Goal: Information Seeking & Learning: Learn about a topic

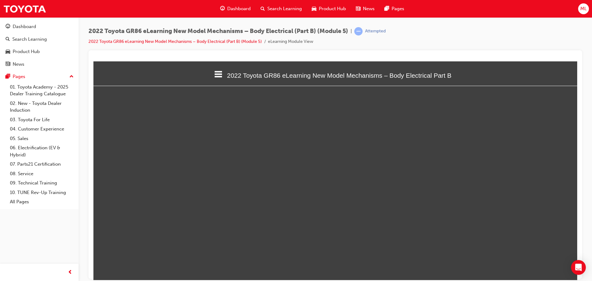
select select "custom"
type input "17"
select select "custom"
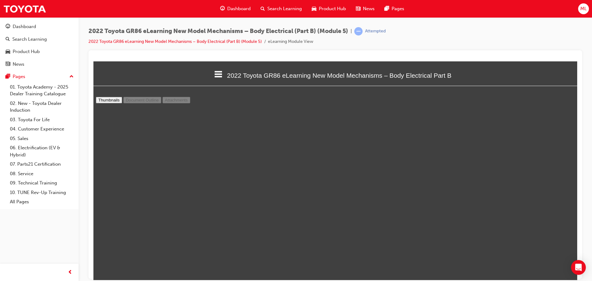
type input "18"
select select "custom"
type input "19"
select select "custom"
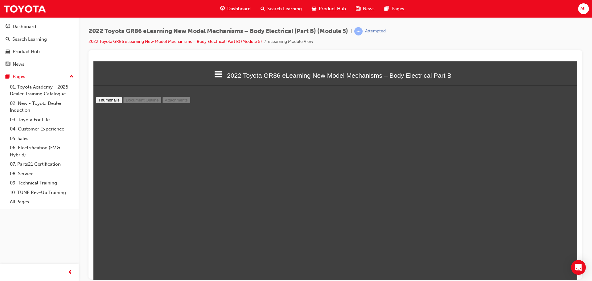
scroll to position [5894, 0]
type input "20"
select select "custom"
type input "21"
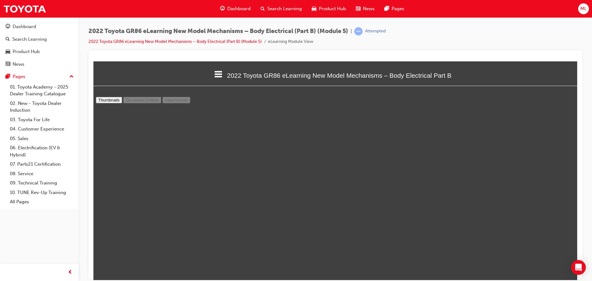
select select "custom"
type input "22"
select select "custom"
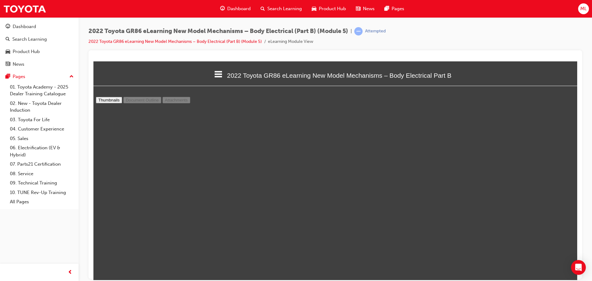
type input "23"
select select "custom"
type input "24"
select select "custom"
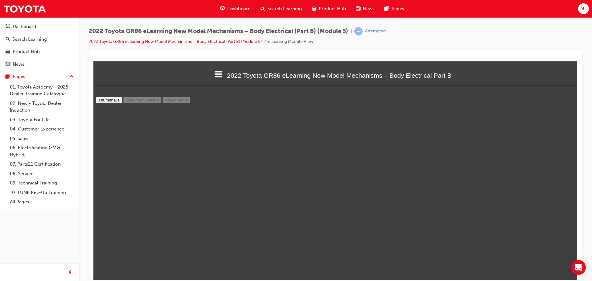
scroll to position [7437, 0]
type input "25"
select select "custom"
type input "26"
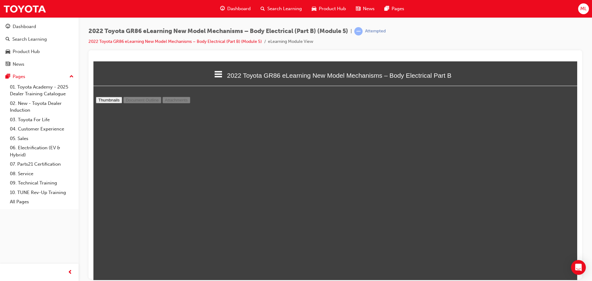
select select "custom"
type input "27"
select select "custom"
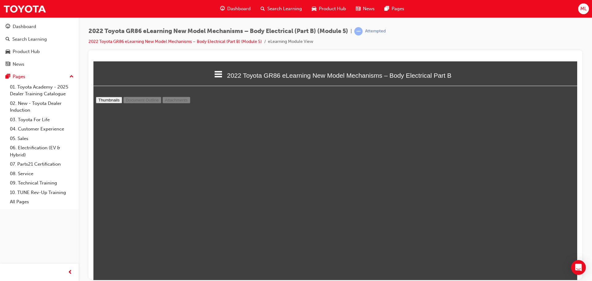
type input "28"
select select "custom"
type input "29"
select select "custom"
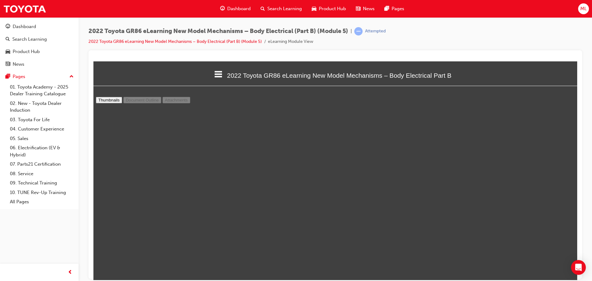
scroll to position [9134, 0]
type input "30"
select select "custom"
type input "31"
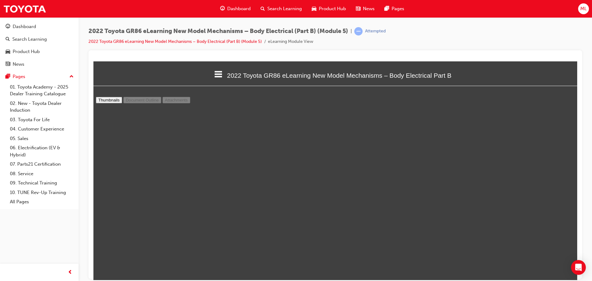
select select "custom"
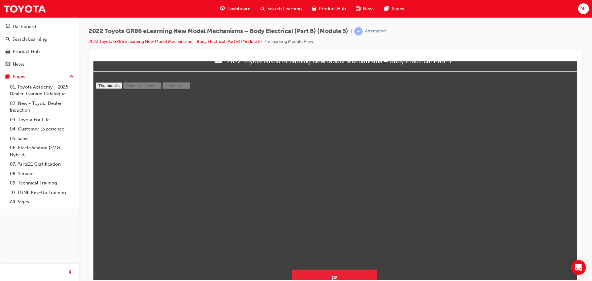
scroll to position [28, 0]
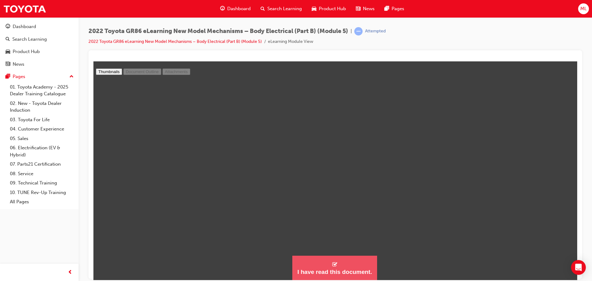
click at [329, 267] on button "I have read this document." at bounding box center [335, 268] width 85 height 25
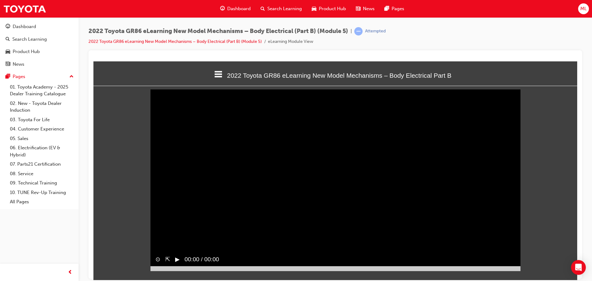
scroll to position [185, 489]
click at [175, 266] on div "▶︎" at bounding box center [175, 259] width 10 height 14
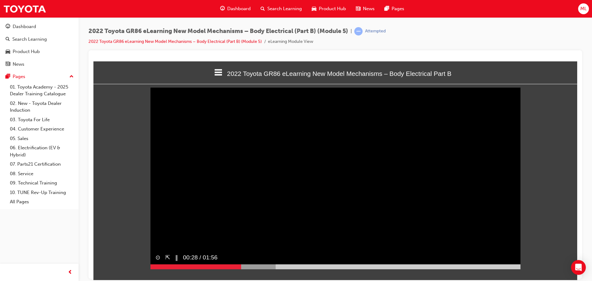
scroll to position [2, 0]
click at [334, 212] on video "Sorry, your browser does not support embedded videos. Download Instead" at bounding box center [336, 175] width 370 height 185
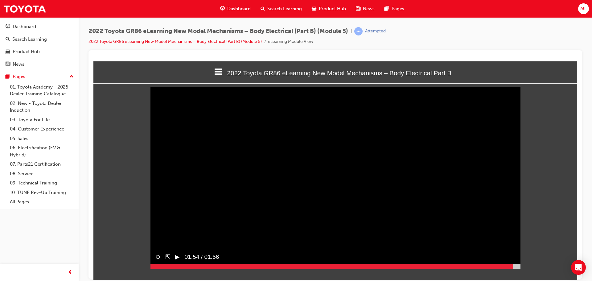
drag, startPoint x: 251, startPoint y: 277, endPoint x: 513, endPoint y: 285, distance: 262.1
click at [513, 277] on html "2022 Toyota GR86 eLearning New Model Mechanisms – Body Electrical Part B Welcom…" at bounding box center [335, 168] width 484 height 219
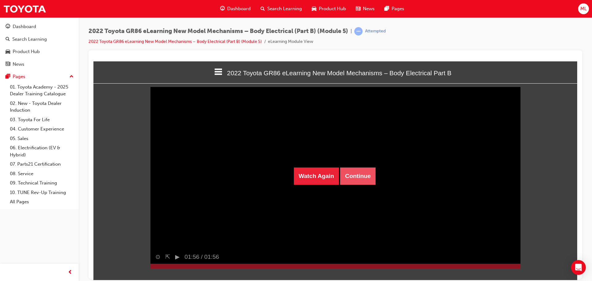
click at [352, 173] on button "Continue" at bounding box center [357, 175] width 35 height 17
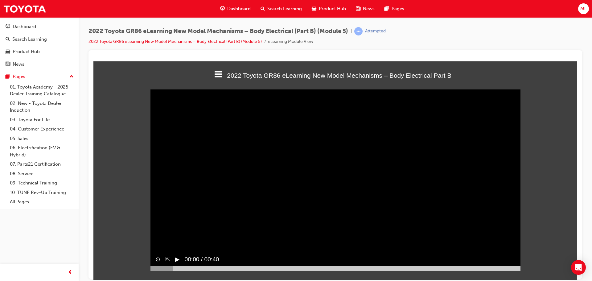
click at [177, 264] on button "▶︎" at bounding box center [177, 259] width 5 height 9
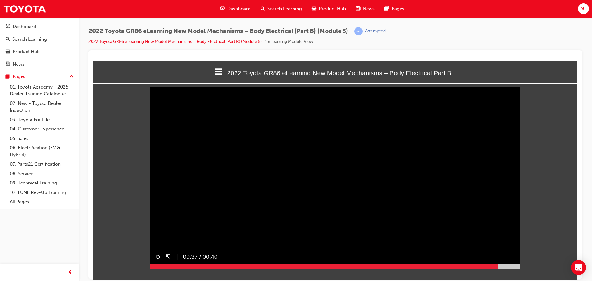
drag, startPoint x: 173, startPoint y: 278, endPoint x: 499, endPoint y: 277, distance: 325.6
click at [498, 268] on div at bounding box center [325, 266] width 348 height 5
click at [176, 261] on button "▶︎" at bounding box center [177, 256] width 5 height 9
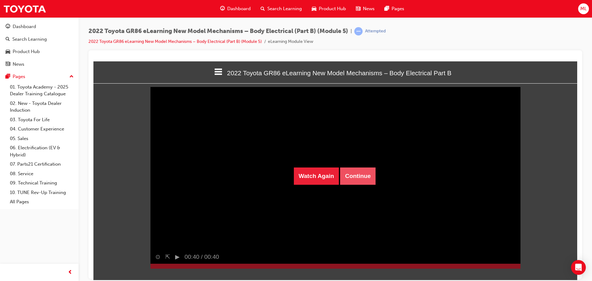
click at [357, 177] on button "Continue" at bounding box center [357, 175] width 35 height 17
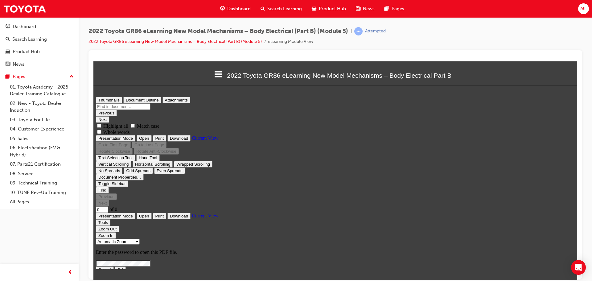
scroll to position [0, 0]
type input "1"
select select "custom"
type input "3"
select select "custom"
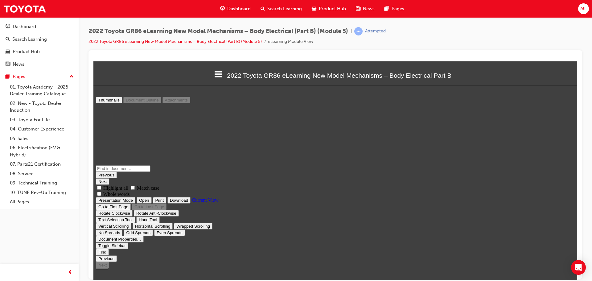
scroll to position [608, 0]
type input "2"
select select "custom"
type input "3"
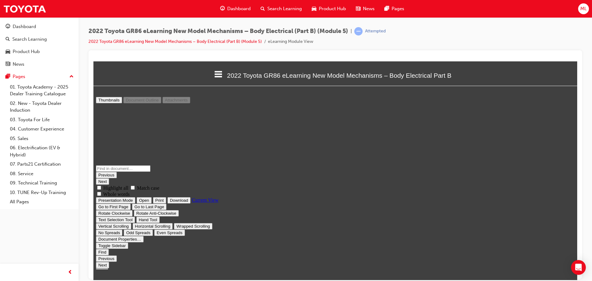
select select "custom"
type input "2"
select select "custom"
type input "1"
select select "custom"
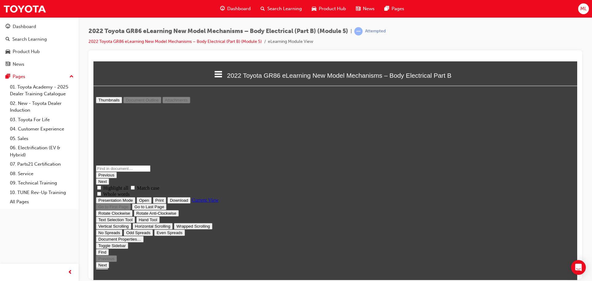
scroll to position [62, 0]
type input "2"
select select "custom"
type input "1"
select select "custom"
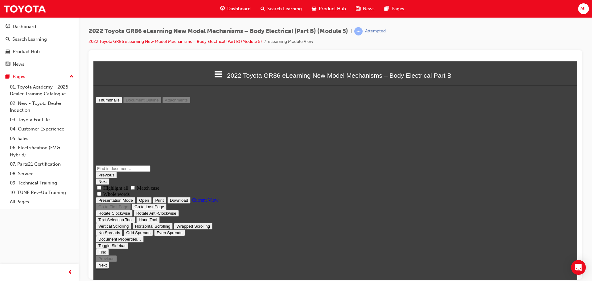
type input "2"
select select "custom"
type input "3"
select select "custom"
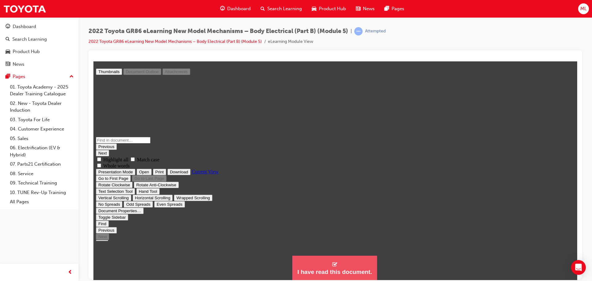
click at [323, 265] on button "I have read this document." at bounding box center [335, 268] width 85 height 25
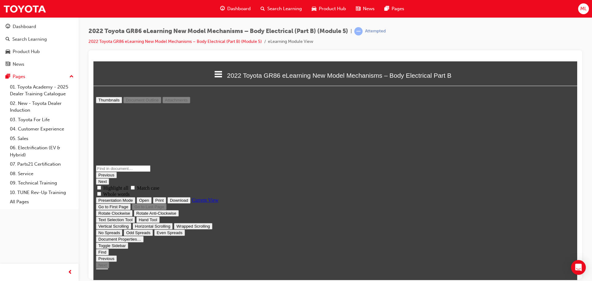
scroll to position [185, 489]
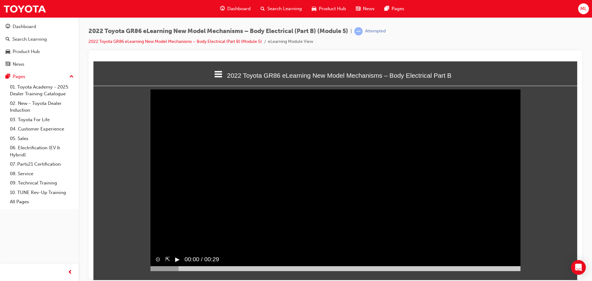
click at [179, 264] on button "▶︎" at bounding box center [177, 259] width 5 height 9
drag, startPoint x: 167, startPoint y: 277, endPoint x: 374, endPoint y: 265, distance: 207.1
click at [374, 265] on div "⊙ ⇱ ‖ 00:02 / 00:29" at bounding box center [336, 261] width 370 height 19
click at [292, 280] on div "2022 Toyota GR86 eLearning New Model Mechanisms – Body Electrical (Part B) (Mod…" at bounding box center [296, 140] width 592 height 281
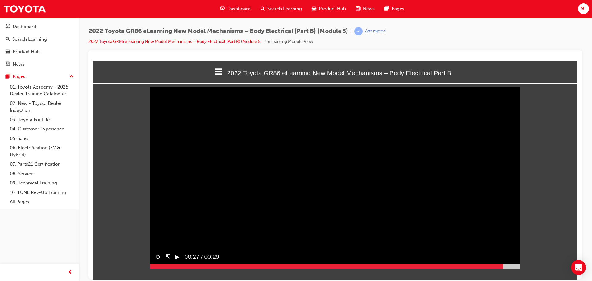
drag, startPoint x: 186, startPoint y: 278, endPoint x: 504, endPoint y: 274, distance: 317.5
click at [504, 269] on div "⊙ ⇱ ▶︎ 00:27 / 00:29" at bounding box center [336, 259] width 370 height 19
click at [179, 261] on button "▶︎" at bounding box center [177, 256] width 5 height 9
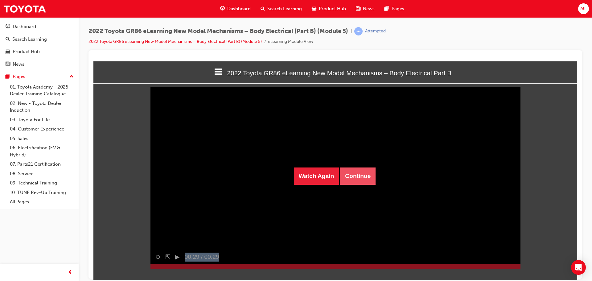
click at [356, 175] on button "Continue" at bounding box center [357, 175] width 35 height 17
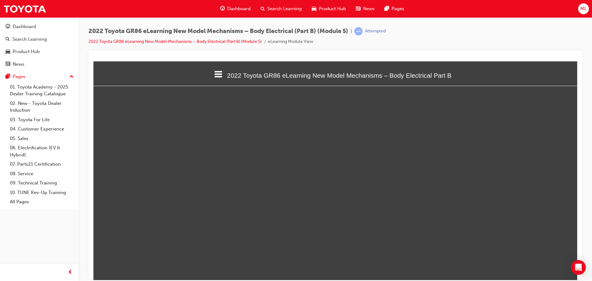
select select "custom"
type input "4"
select select "custom"
